Goal: Find specific page/section: Find specific page/section

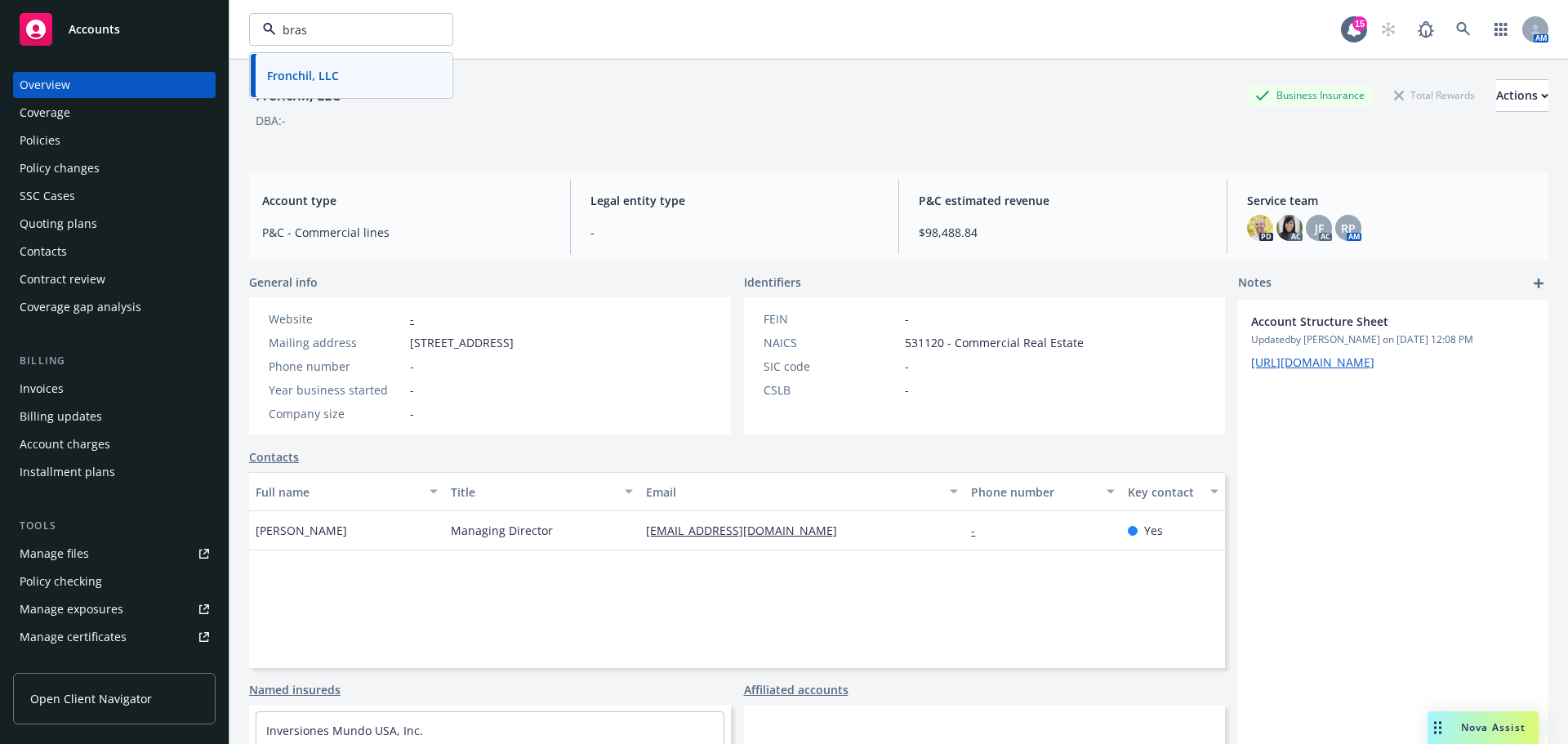
type input "brasa"
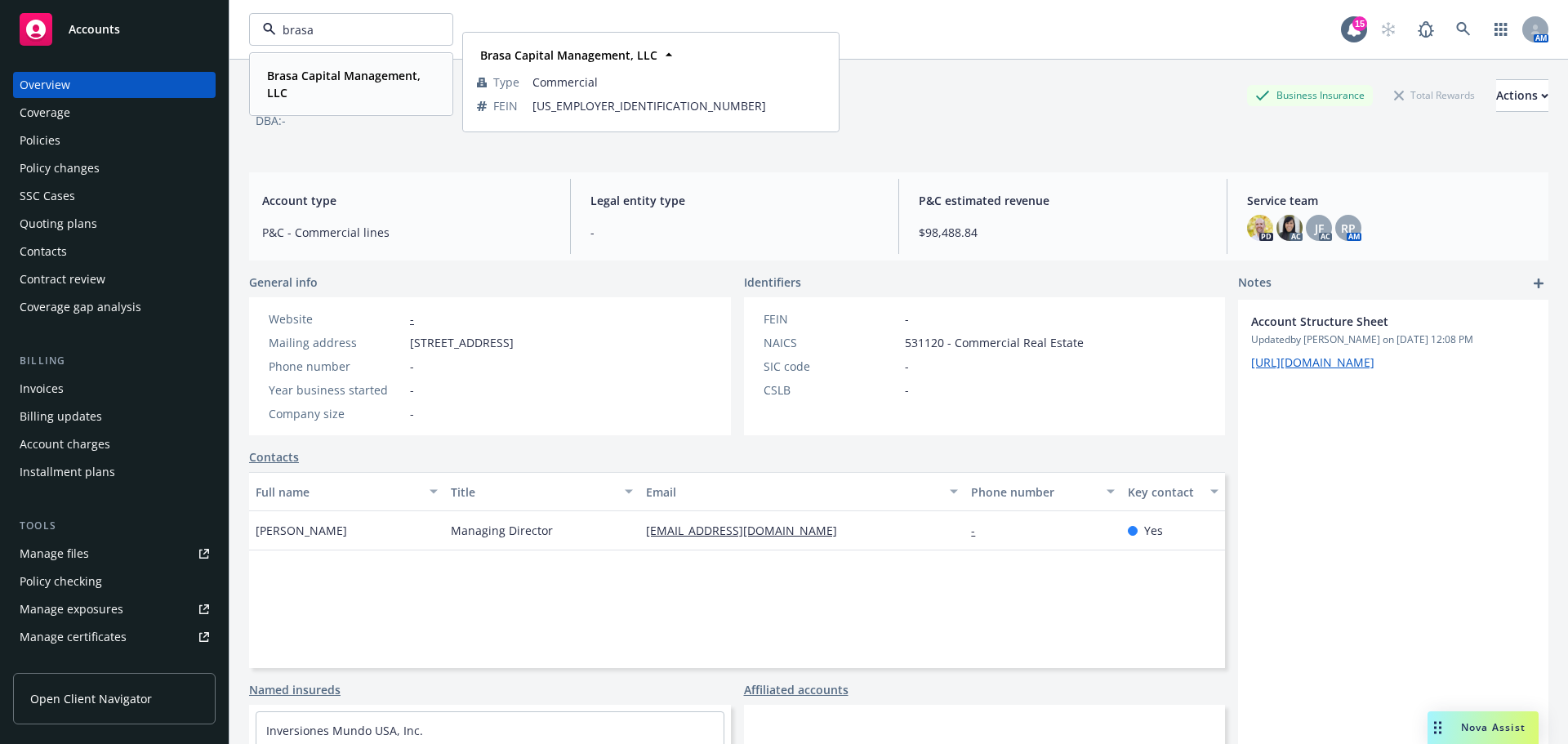
click at [343, 66] on div "Brasa Capital Management, LLC" at bounding box center [348, 83] width 175 height 40
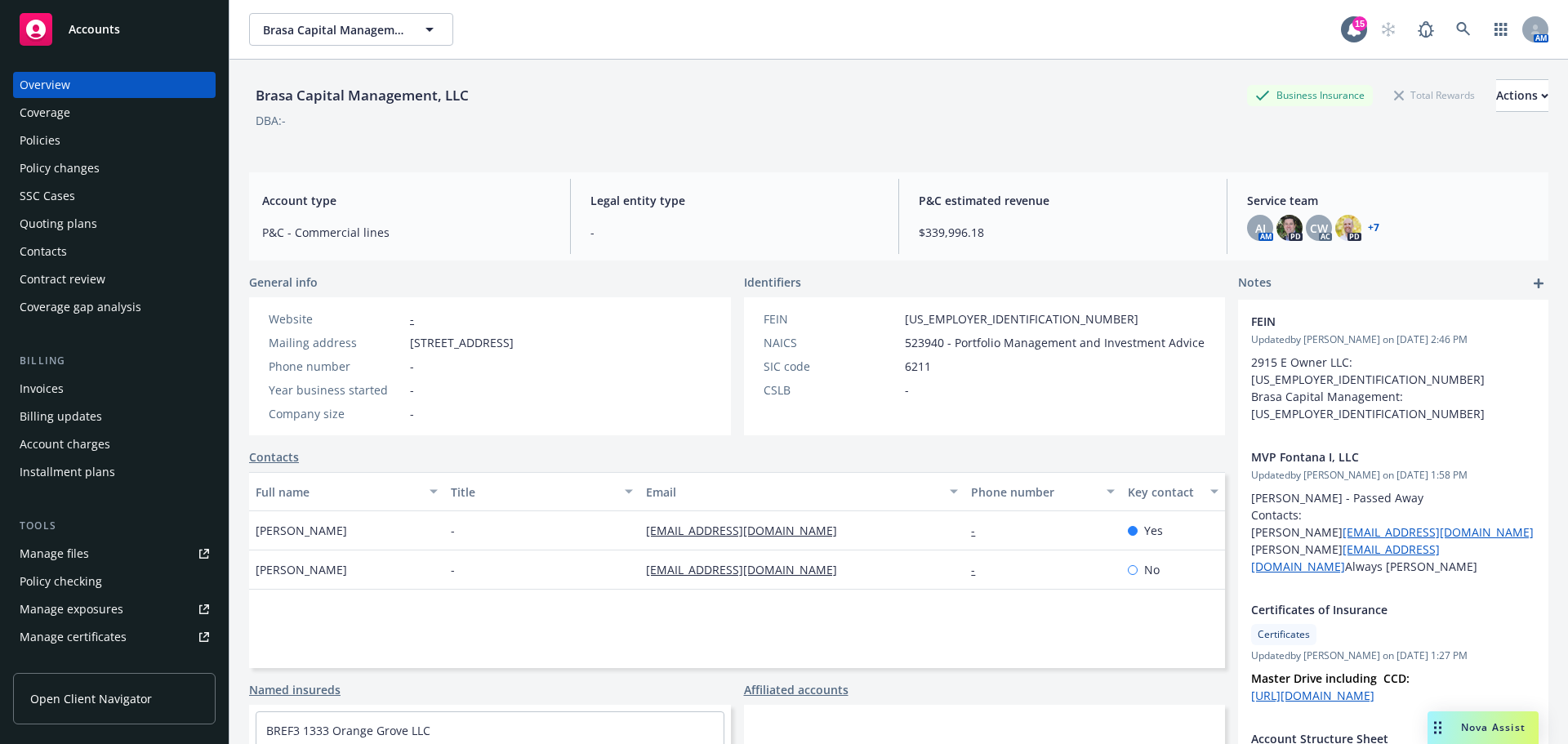
click at [53, 131] on div "Policies" at bounding box center [40, 140] width 40 height 26
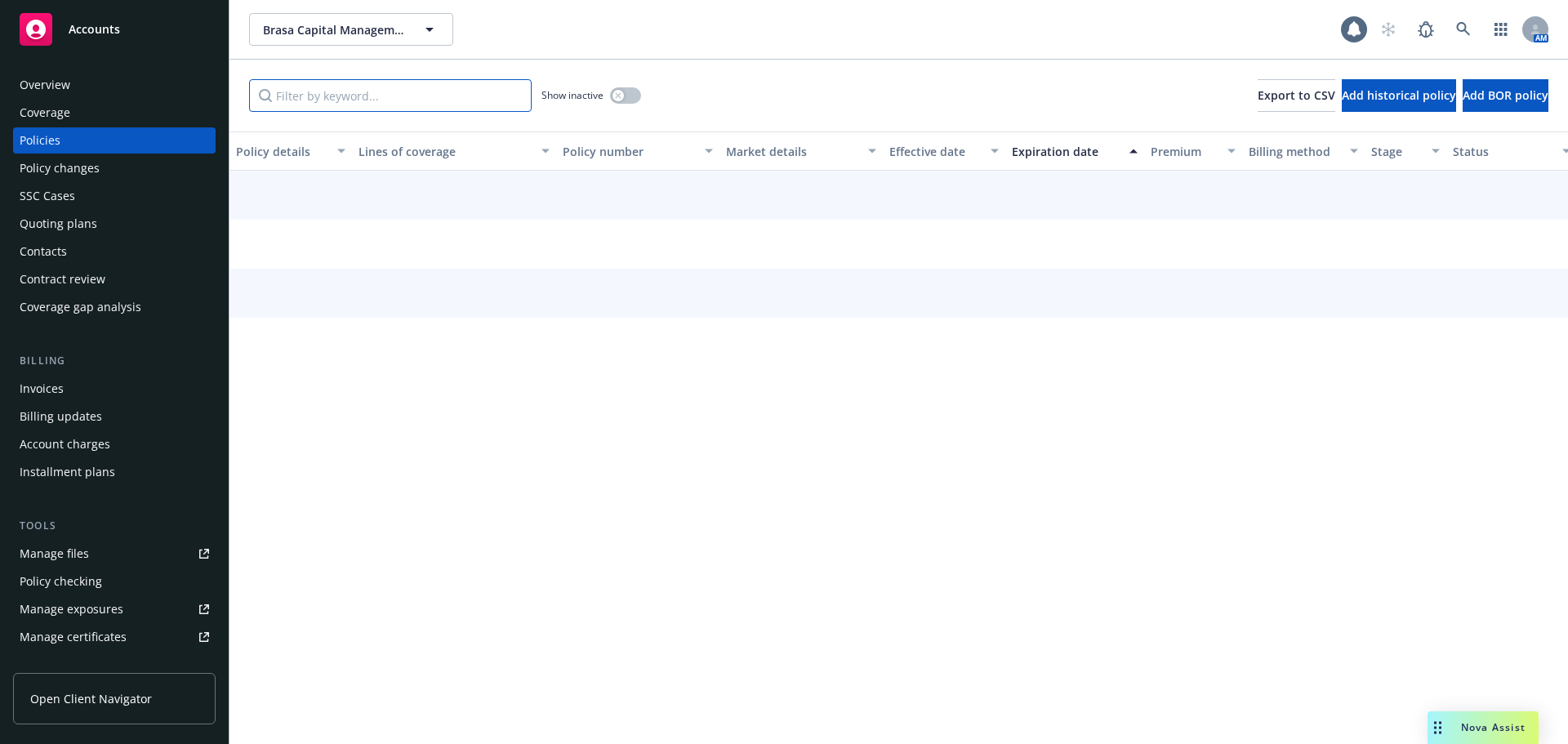
click at [343, 97] on input "Filter by keyword..." at bounding box center [391, 96] width 283 height 33
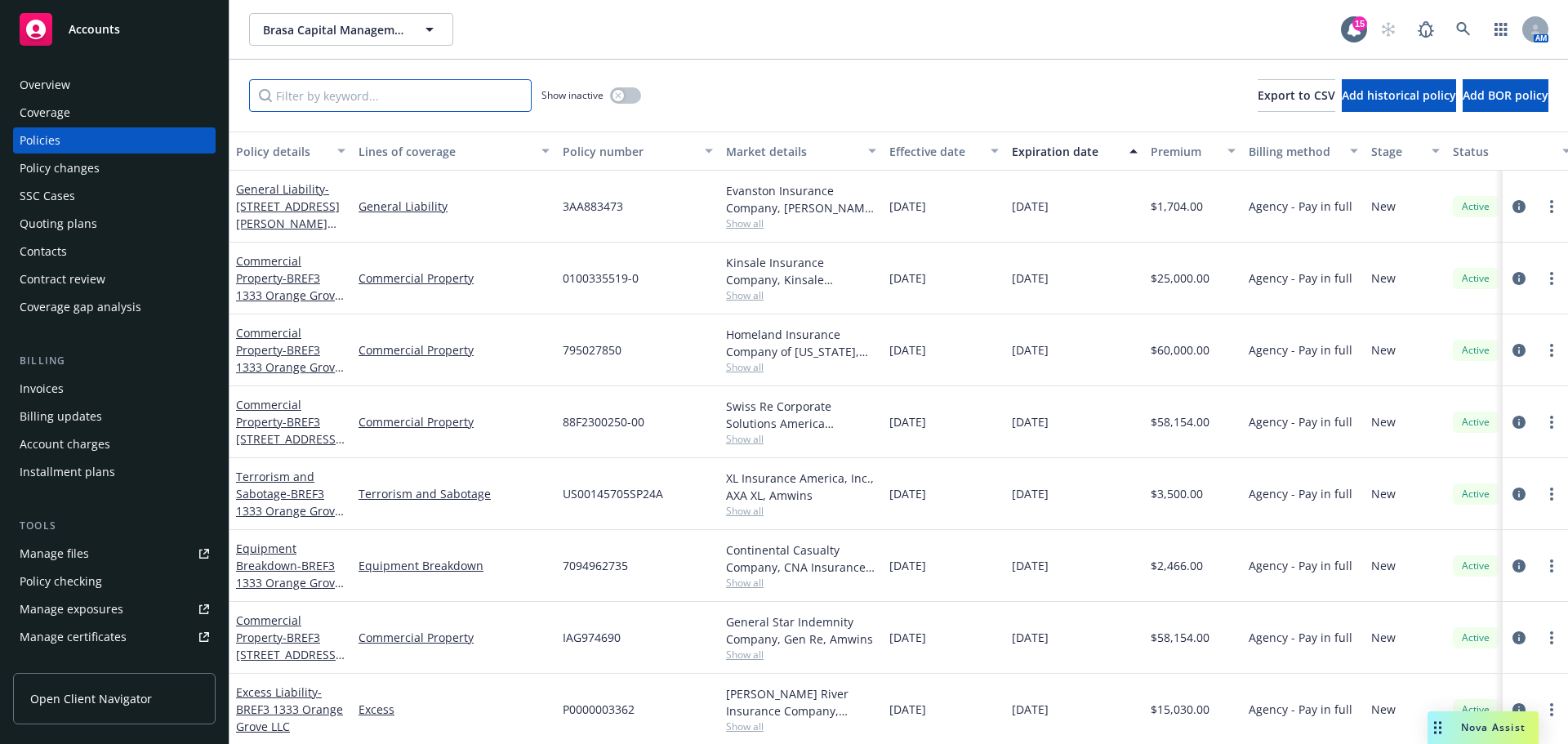
type input "f"
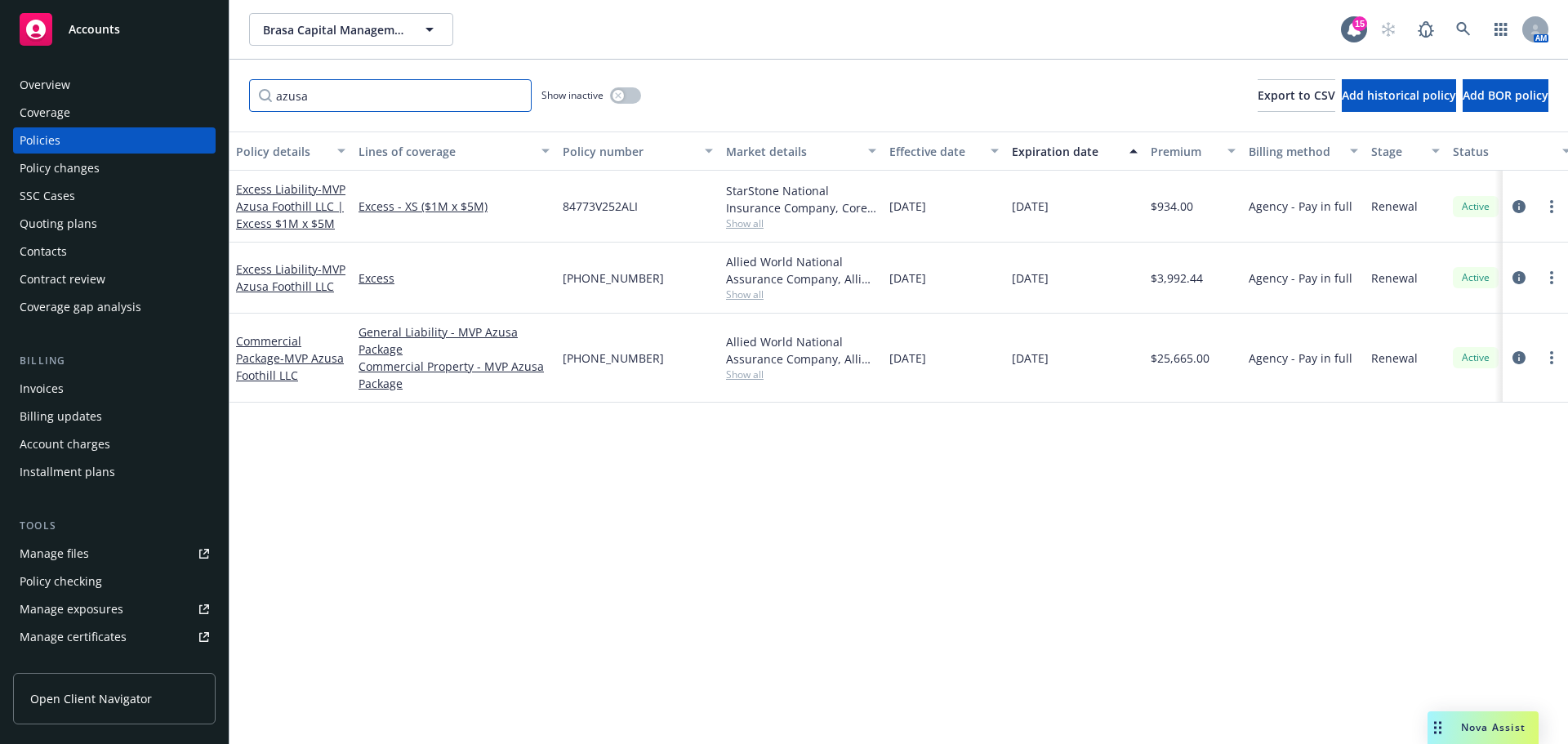
click at [342, 86] on input "azusa" at bounding box center [391, 96] width 283 height 33
drag, startPoint x: 342, startPoint y: 88, endPoint x: 240, endPoint y: 92, distance: 102.1
click at [240, 92] on div "azusa Show inactive Export to CSV Add historical policy Add BOR policy" at bounding box center [899, 95] width 1338 height 72
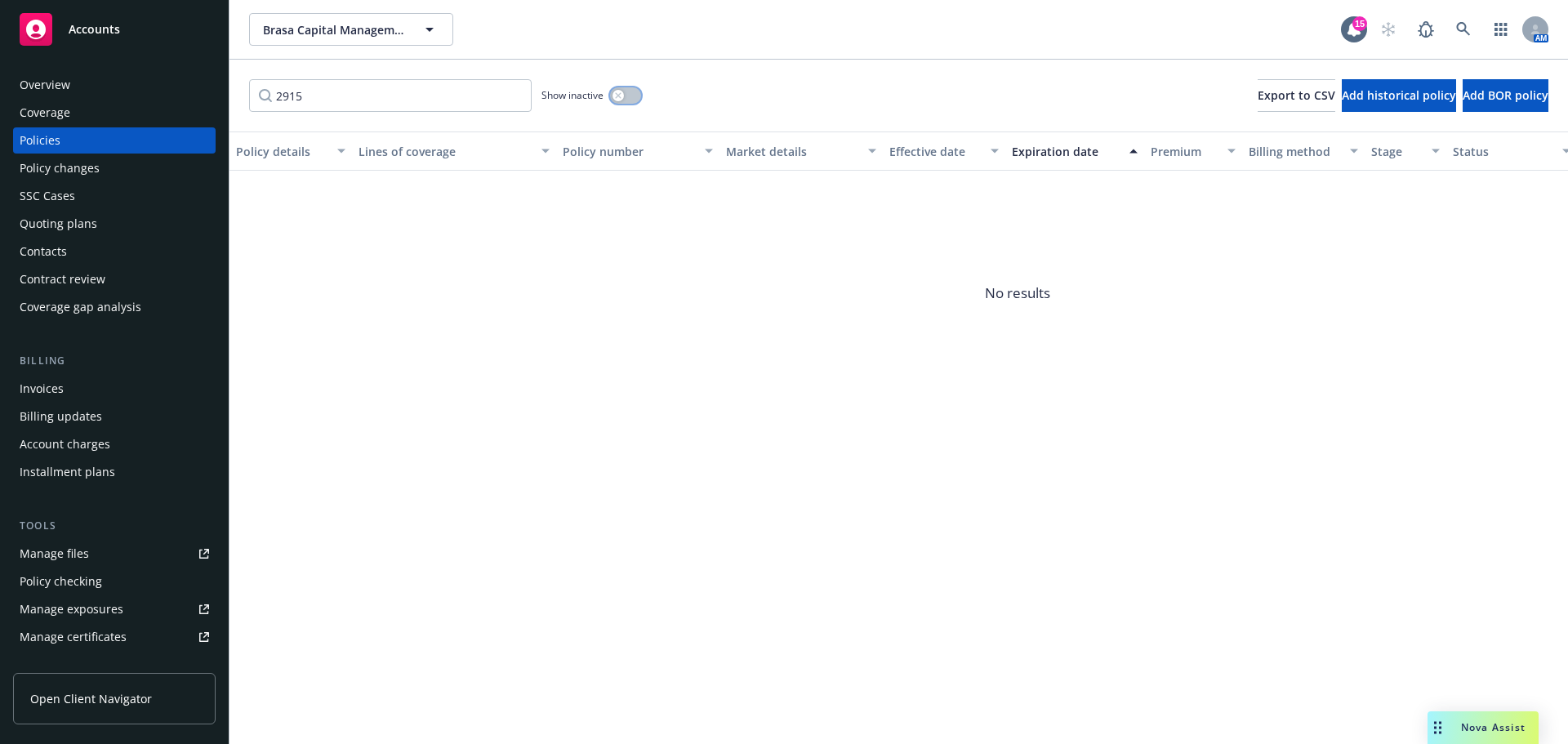
click at [628, 92] on button "button" at bounding box center [625, 96] width 31 height 17
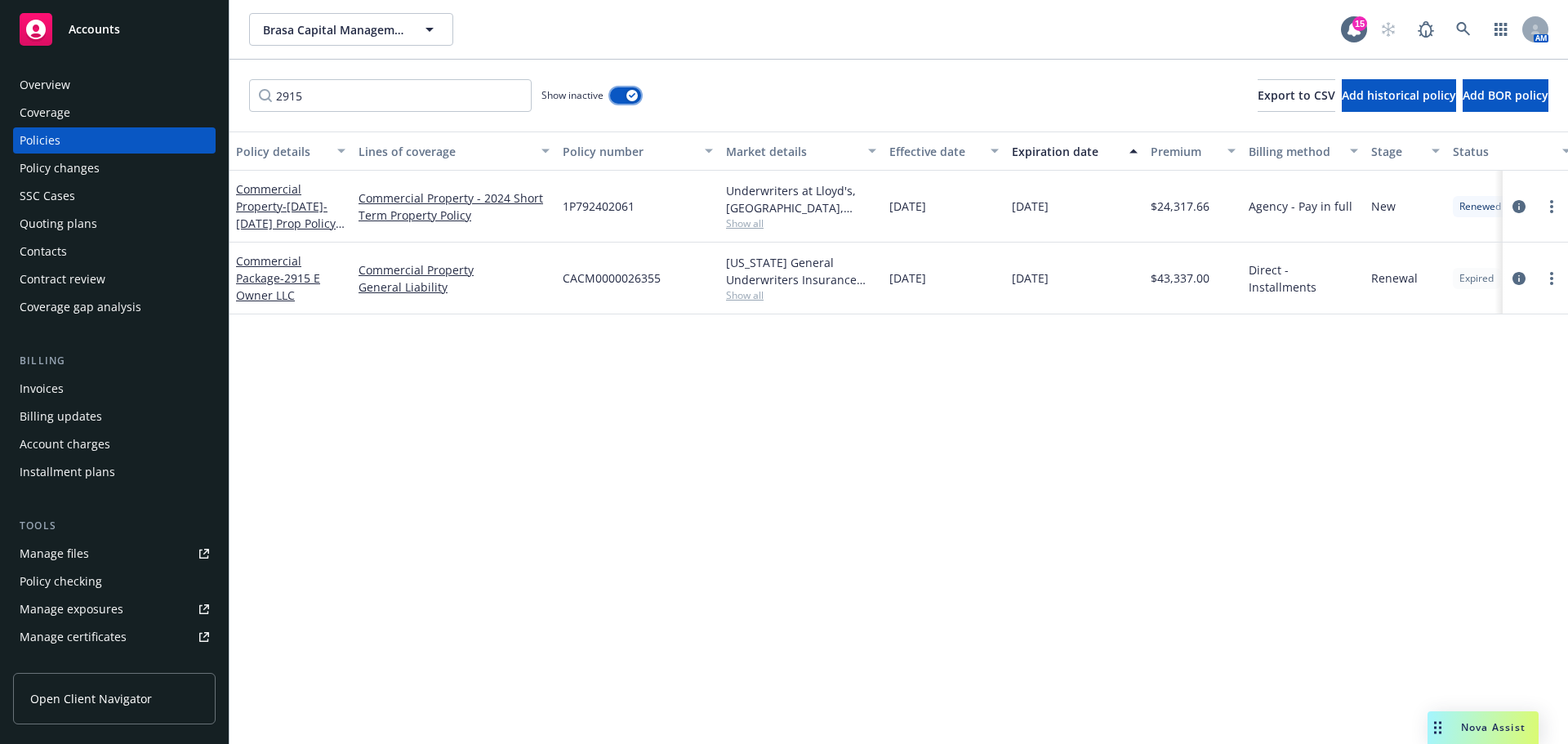
click at [635, 92] on div "button" at bounding box center [632, 96] width 12 height 12
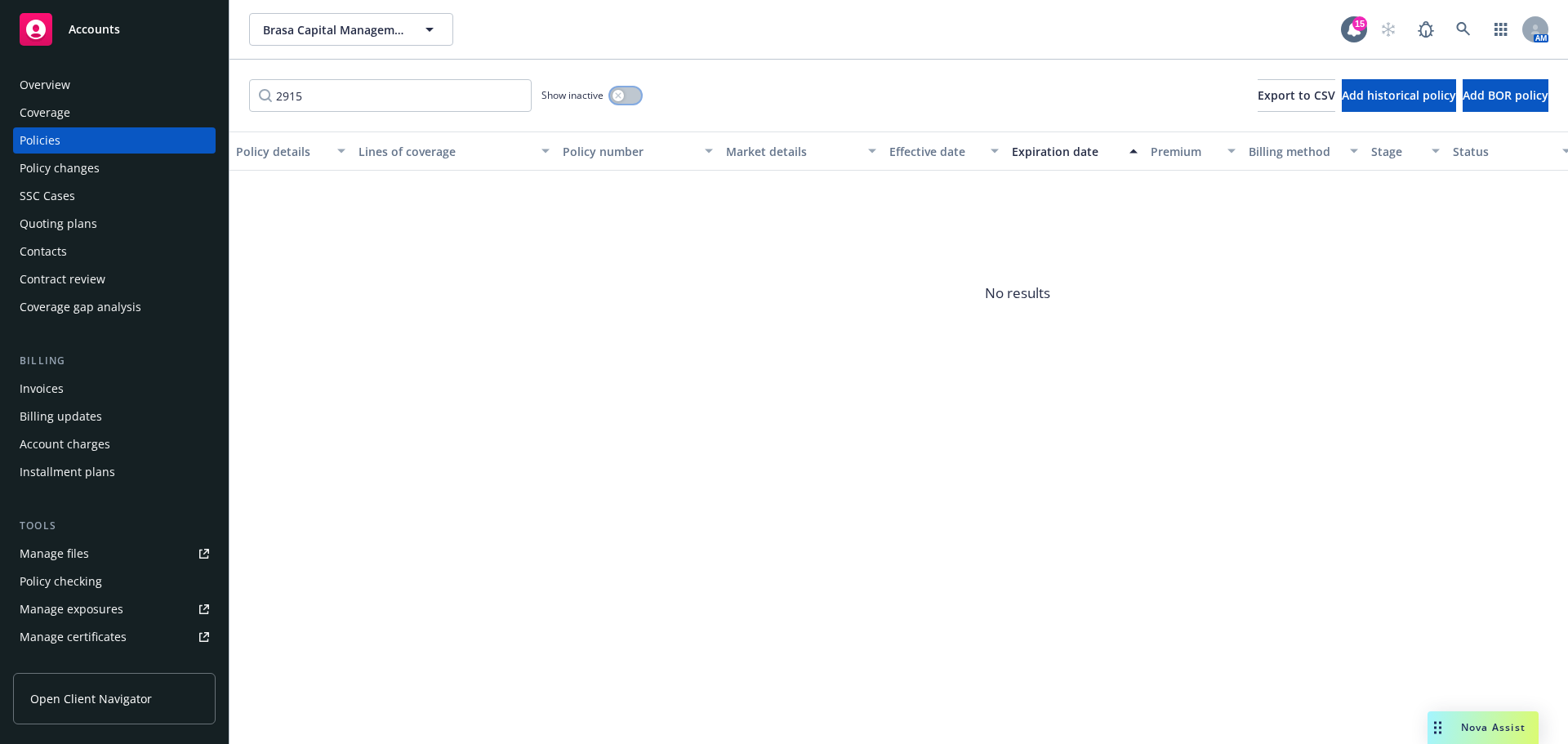
click at [626, 92] on button "button" at bounding box center [625, 96] width 31 height 17
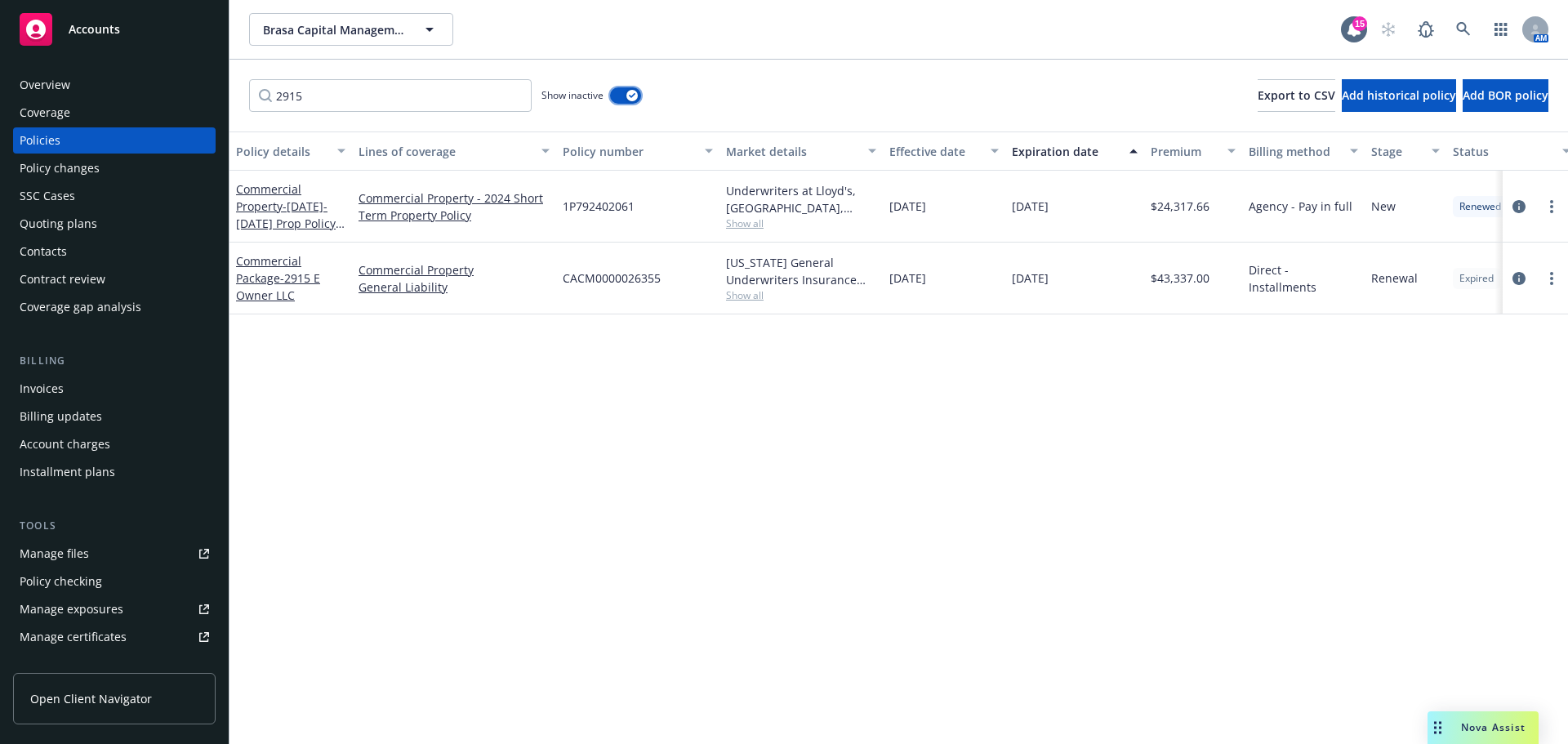
click at [626, 92] on button "button" at bounding box center [625, 96] width 31 height 17
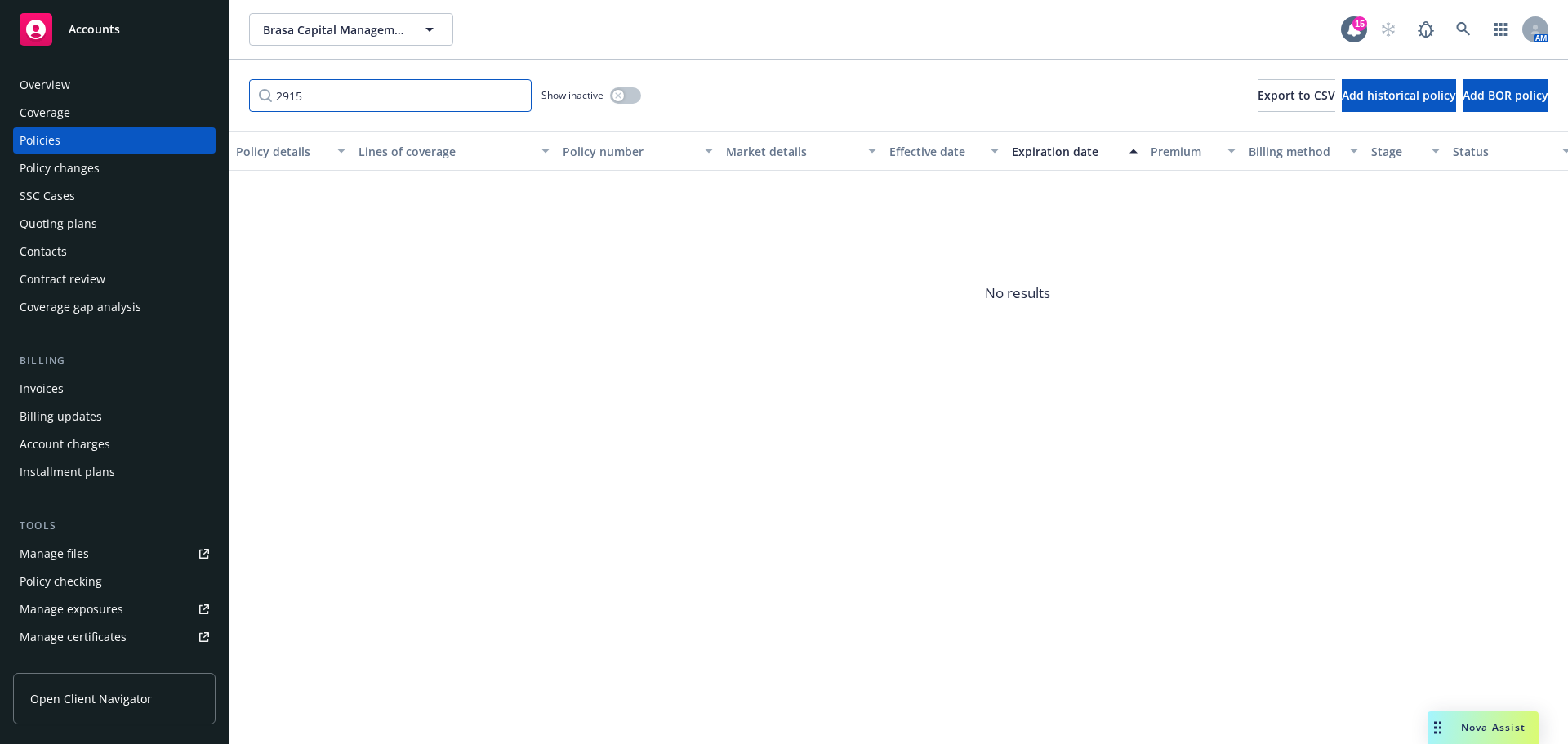
click at [364, 101] on input "2915" at bounding box center [391, 96] width 283 height 33
drag, startPoint x: 353, startPoint y: 98, endPoint x: 205, endPoint y: 84, distance: 148.7
click at [205, 84] on div "Accounts Overview Coverage Policies Policy changes SSC Cases Quoting plans Cont…" at bounding box center [784, 372] width 1568 height 744
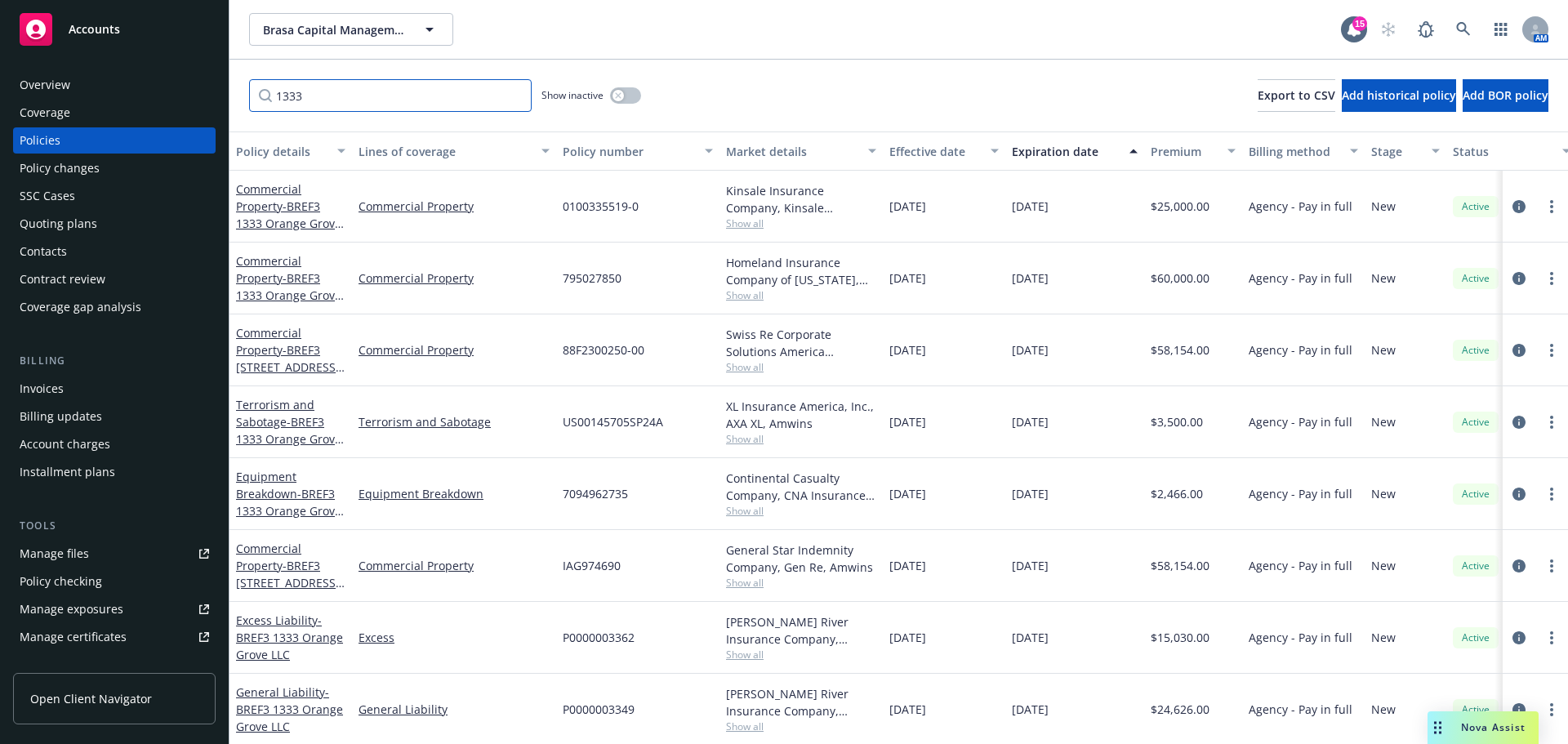
type input "1333"
